Goal: Information Seeking & Learning: Learn about a topic

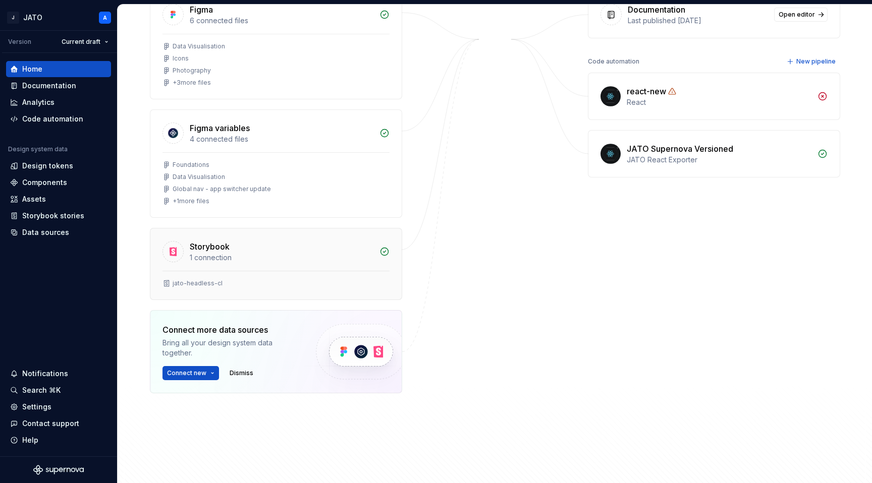
scroll to position [171, 0]
click at [276, 259] on div "1 connection" at bounding box center [282, 257] width 184 height 10
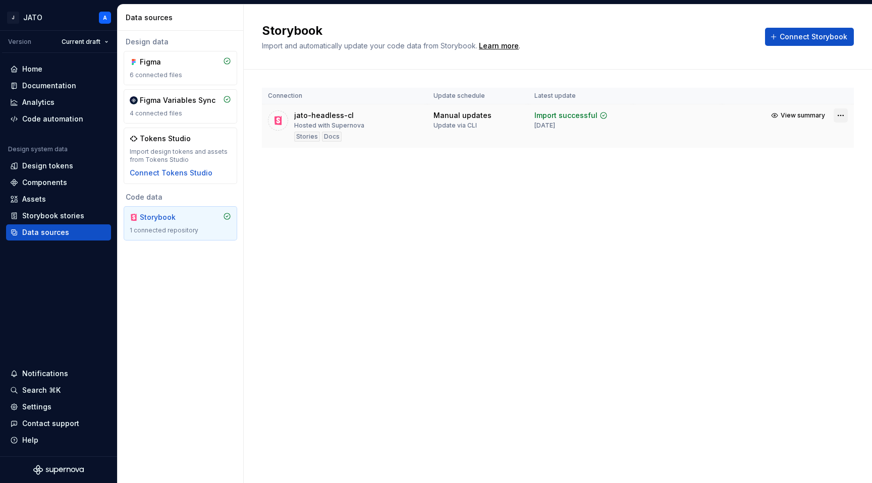
click at [837, 113] on html "J JATO A Version Current draft Home Documentation Analytics Code automation Des…" at bounding box center [436, 241] width 872 height 483
click at [830, 134] on div "View import summary" at bounding box center [806, 135] width 76 height 10
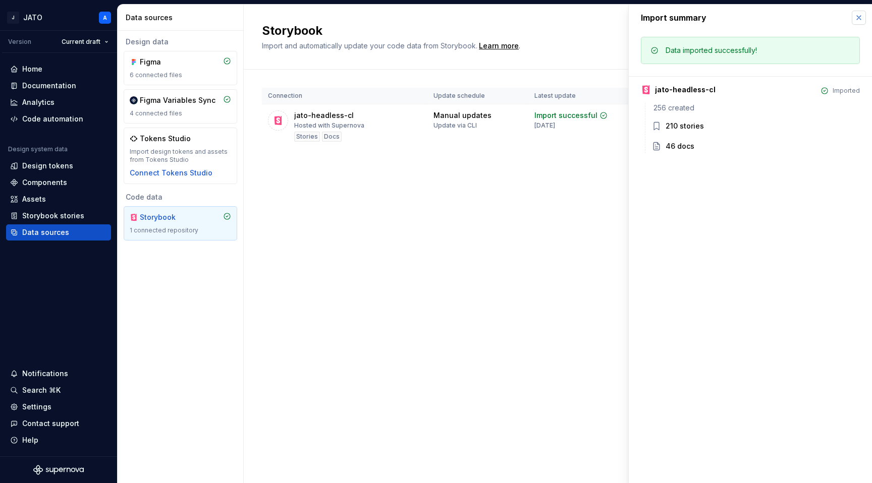
click at [859, 18] on button "button" at bounding box center [859, 18] width 14 height 14
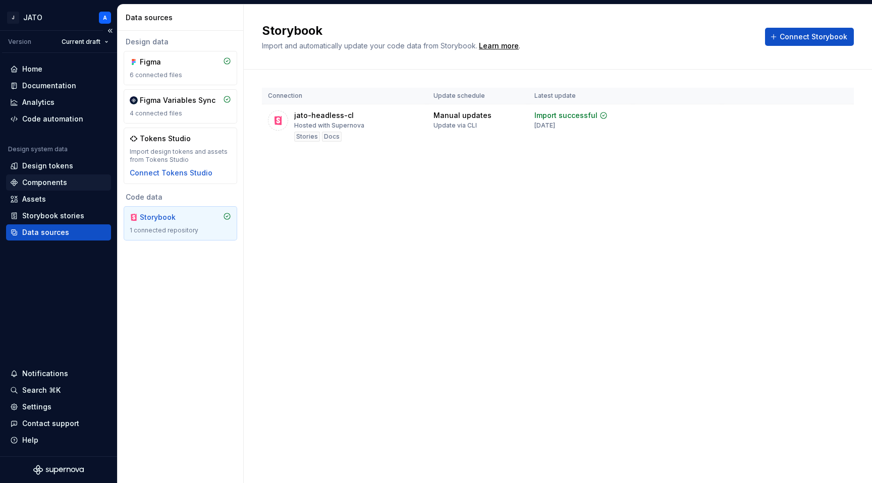
click at [52, 183] on div "Components" at bounding box center [44, 183] width 45 height 10
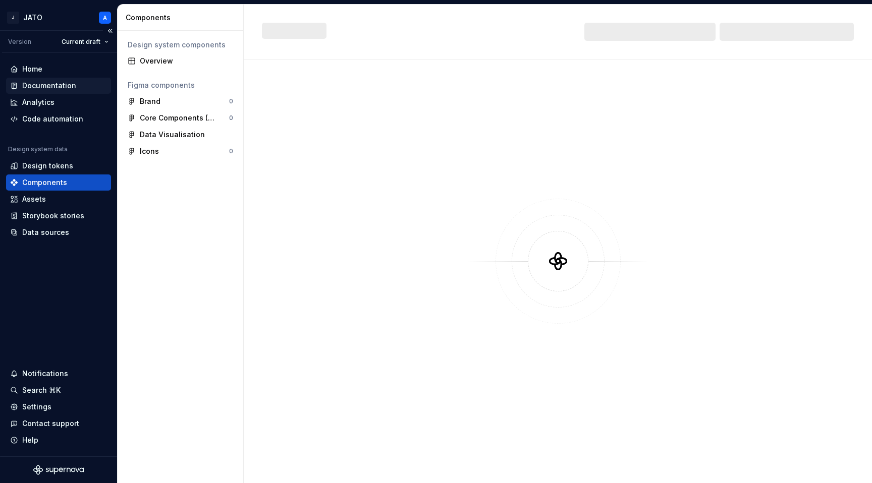
click at [58, 83] on div "Documentation" at bounding box center [49, 86] width 54 height 10
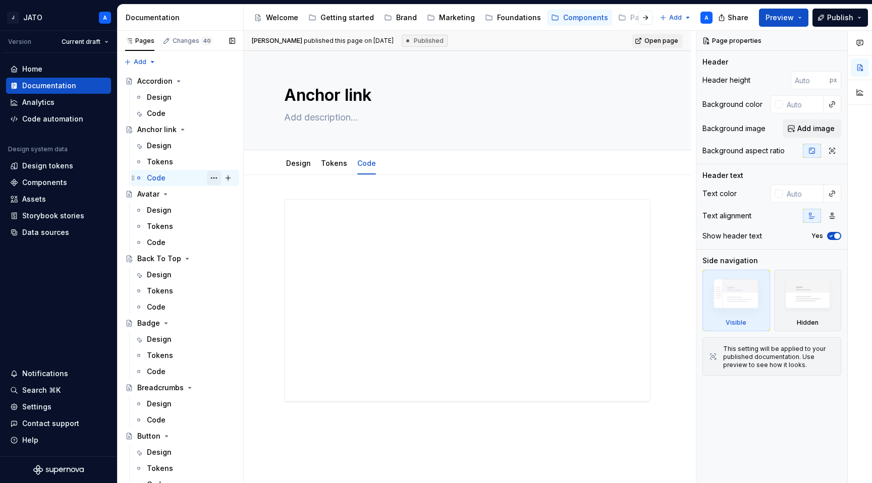
click at [217, 180] on button "Page tree" at bounding box center [214, 178] width 14 height 14
click at [347, 422] on html "J JATO A Version Current draft Home Documentation Analytics Code automation Des…" at bounding box center [436, 241] width 872 height 483
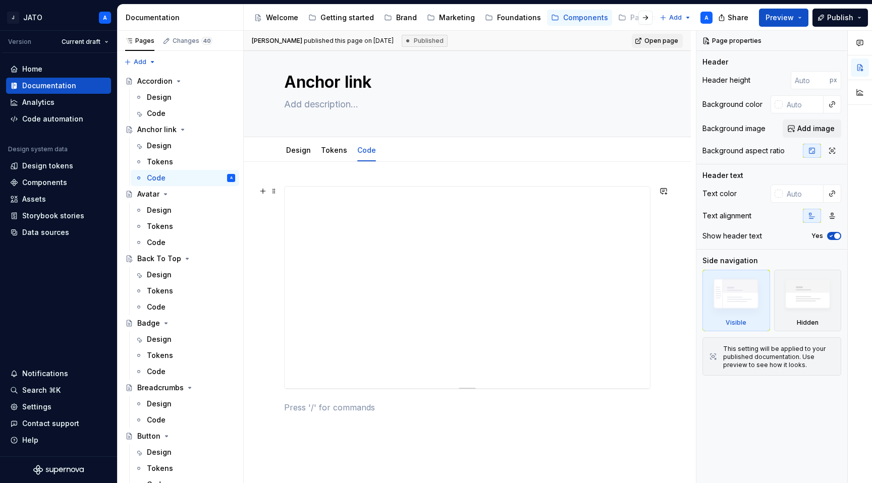
scroll to position [26, 0]
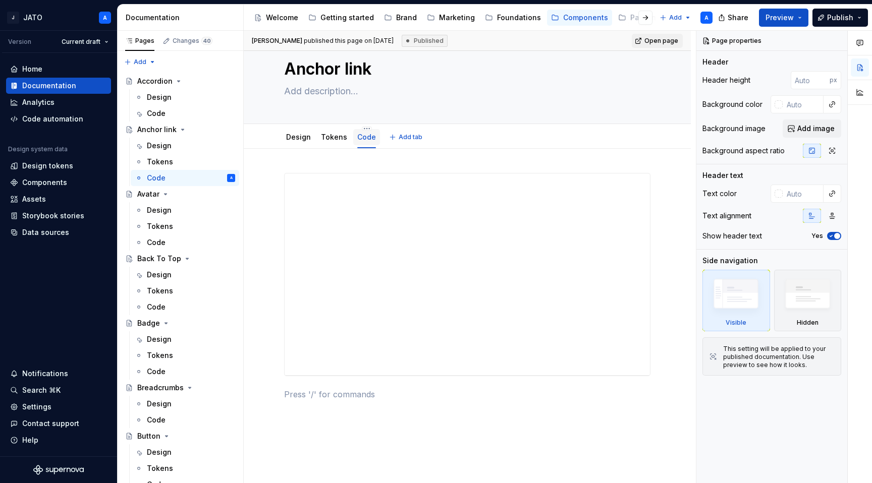
click at [357, 139] on link "Code" at bounding box center [366, 137] width 19 height 9
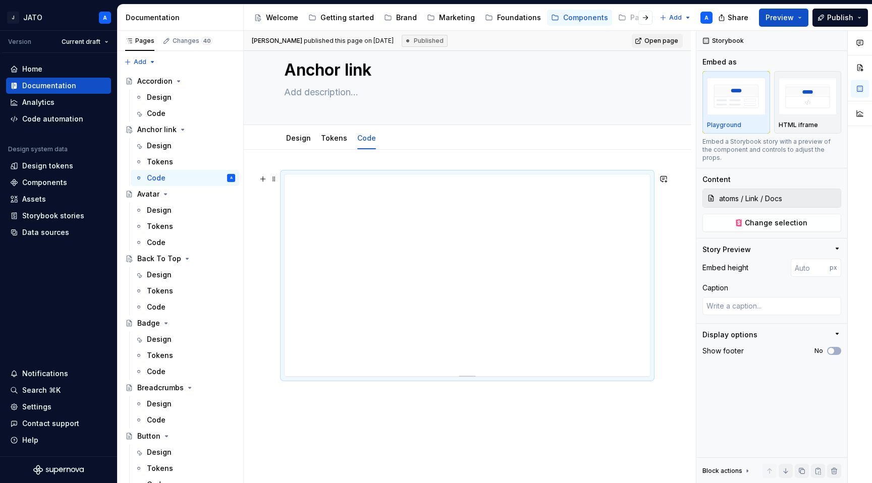
scroll to position [0, 0]
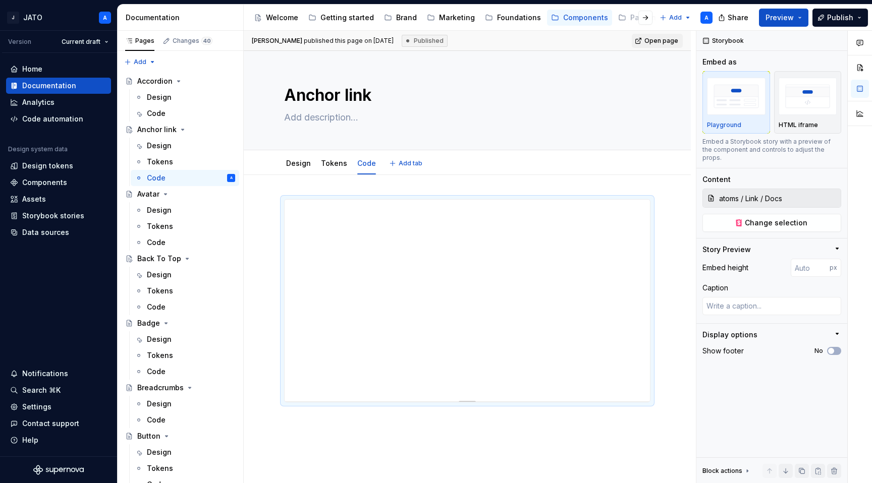
type textarea "*"
click at [66, 232] on div "Data sources" at bounding box center [45, 233] width 47 height 10
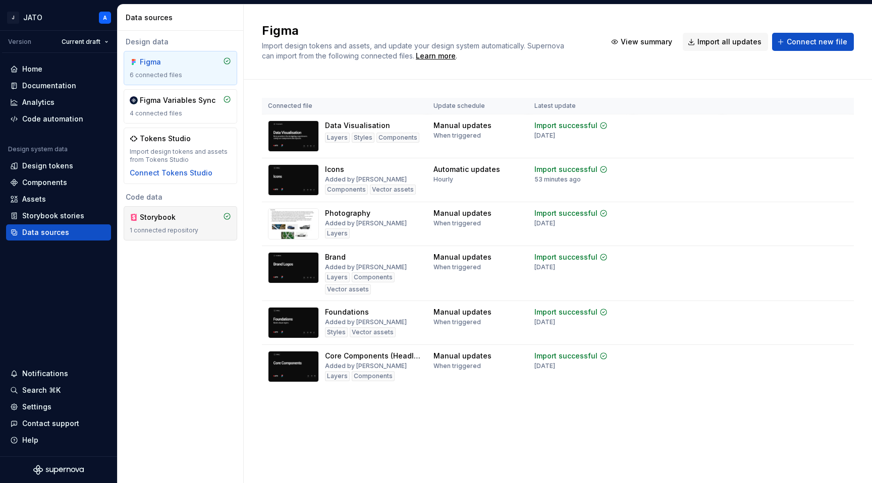
click at [202, 222] on div "Storybook" at bounding box center [180, 217] width 101 height 10
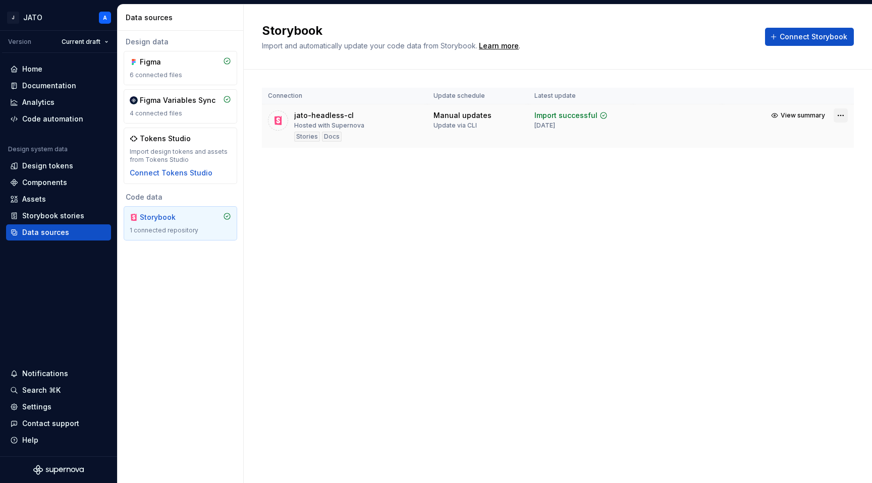
click at [838, 114] on html "J JATO A Version Current draft Home Documentation Analytics Code automation Des…" at bounding box center [436, 241] width 872 height 483
click at [802, 152] on link "Open Storybook" at bounding box center [806, 151] width 76 height 10
click at [805, 117] on span "View summary" at bounding box center [803, 116] width 44 height 8
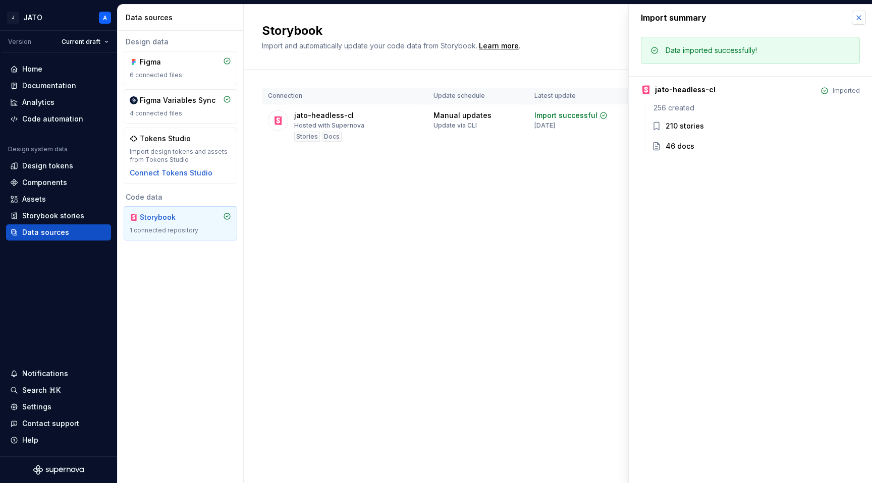
click at [860, 22] on button "button" at bounding box center [859, 18] width 14 height 14
